Goal: Find specific page/section: Find specific page/section

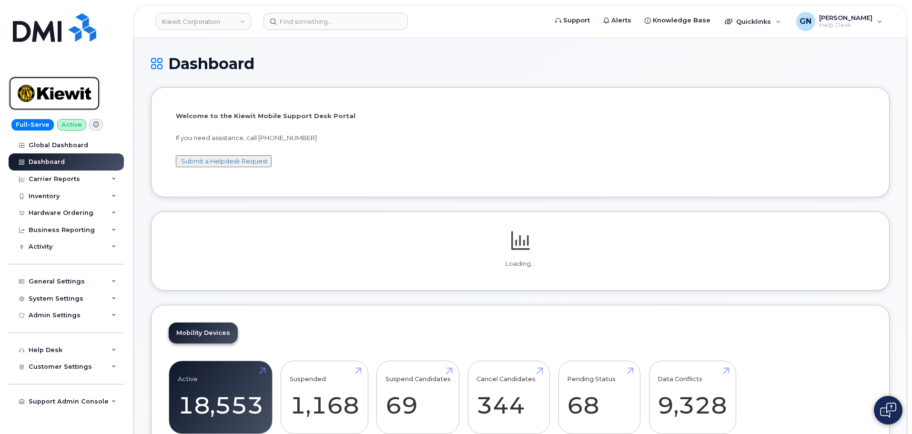
click at [80, 96] on img at bounding box center [54, 94] width 73 height 28
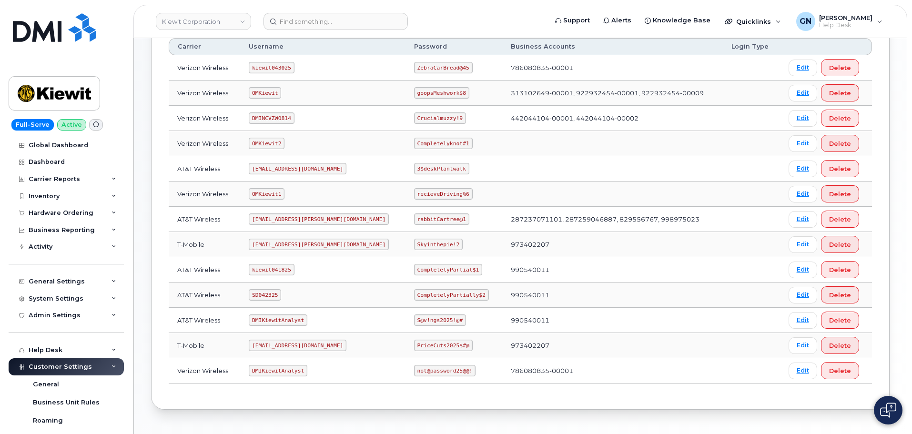
scroll to position [146, 0]
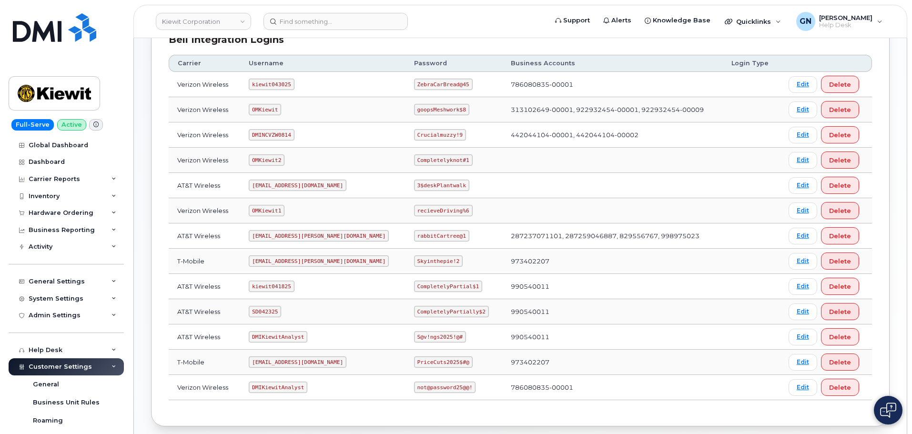
click at [283, 285] on code "kiewit041825" at bounding box center [271, 286] width 45 height 11
copy code "kiewit041825"
click at [414, 287] on code "CompletelyPartial$1" at bounding box center [448, 286] width 68 height 11
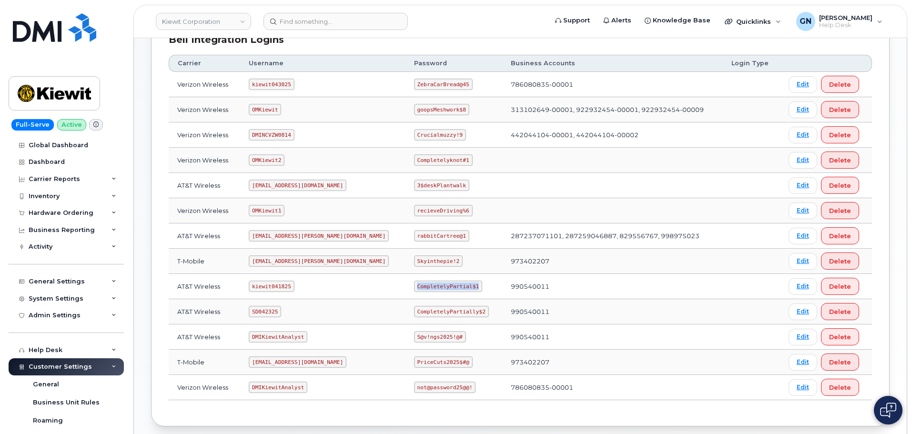
click at [414, 287] on code "CompletelyPartial$1" at bounding box center [448, 286] width 68 height 11
copy code "CompletelyPartial$1"
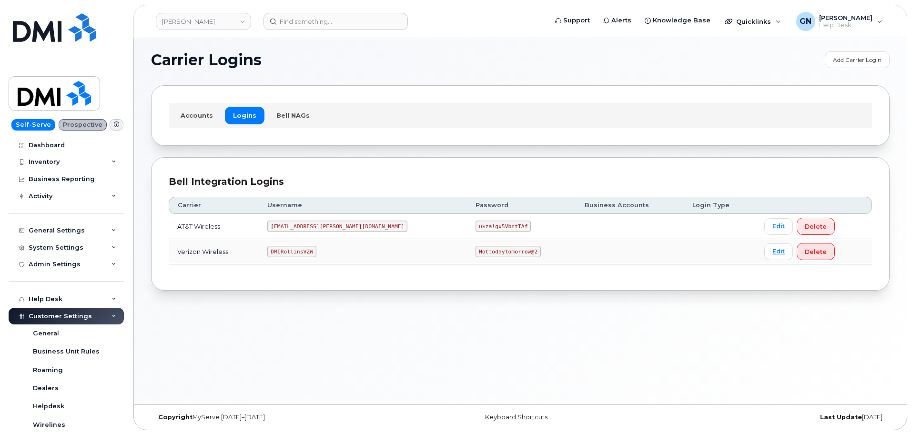
scroll to position [5, 0]
click at [310, 248] on code "DMIRollinsVZW" at bounding box center [291, 250] width 49 height 11
copy code "DMIRollinsVZW"
click at [476, 249] on code "Nottodaytomorrow@2" at bounding box center [508, 250] width 65 height 11
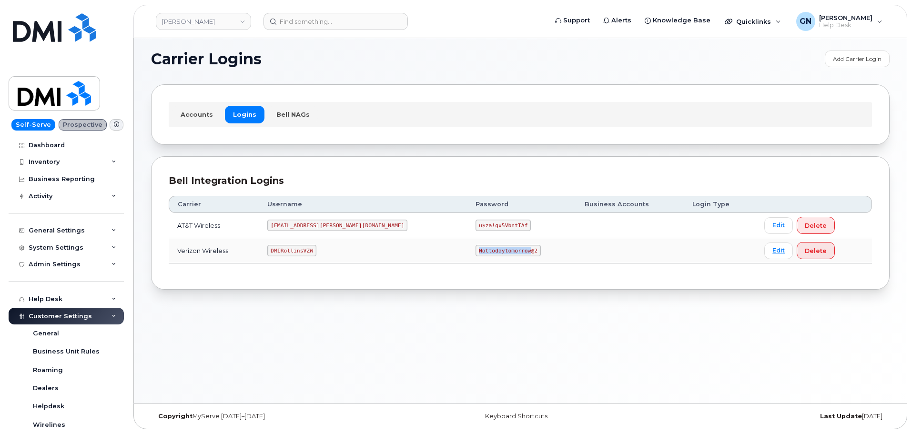
click at [476, 249] on code "Nottodaytomorrow@2" at bounding box center [508, 250] width 65 height 11
click at [476, 248] on code "Nottodaytomorrow@2" at bounding box center [508, 250] width 65 height 11
copy code "Nottodaytomorrow@2"
